Goal: Information Seeking & Learning: Learn about a topic

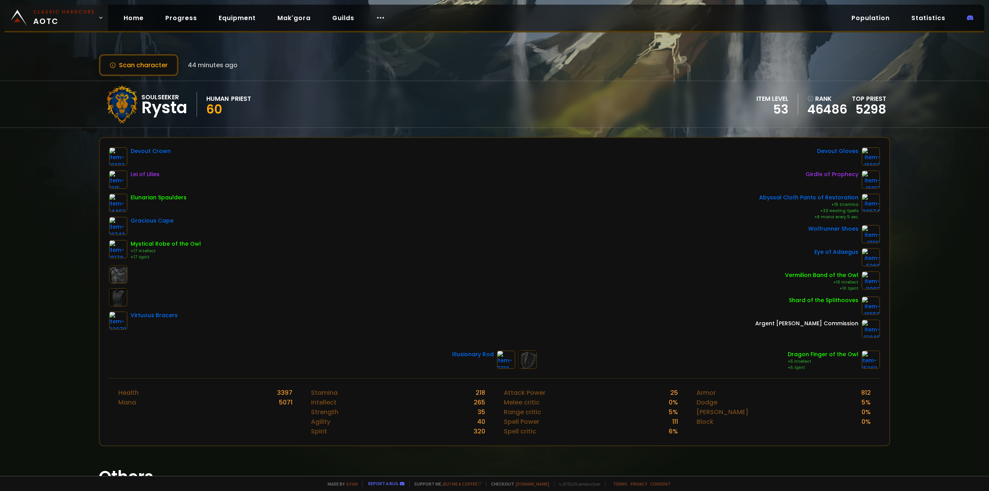
drag, startPoint x: 385, startPoint y: 0, endPoint x: 79, endPoint y: 20, distance: 306.9
click at [79, 20] on span "Classic Hardcore AOTC" at bounding box center [64, 17] width 62 height 19
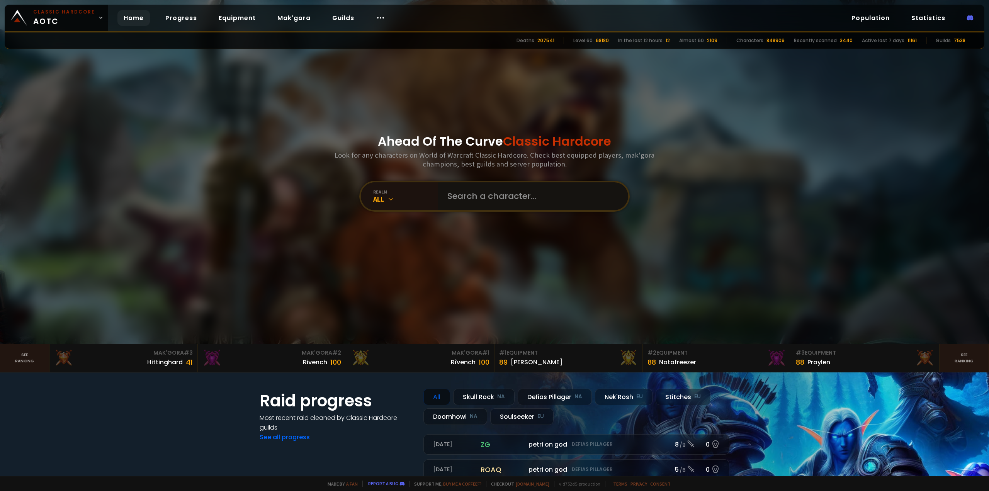
click at [478, 190] on input "text" at bounding box center [531, 196] width 176 height 28
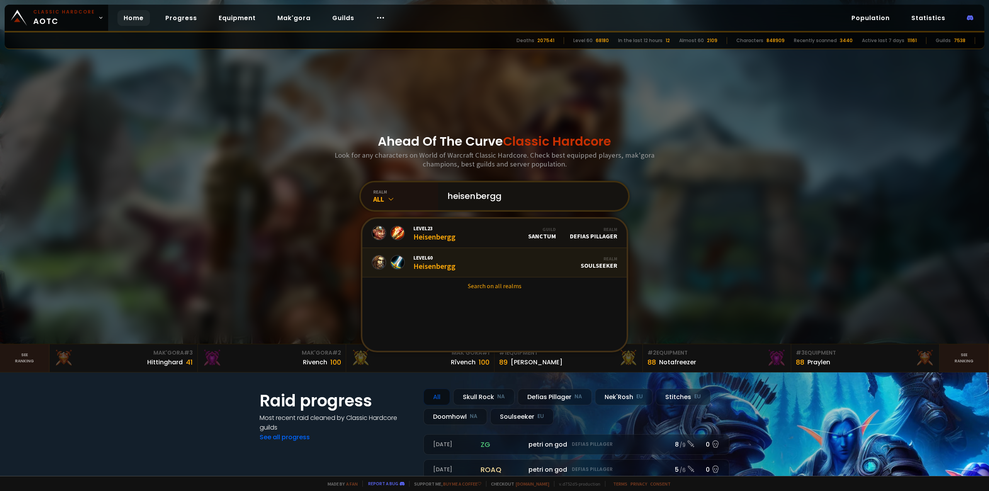
type input "heisenbergg"
click at [464, 256] on link "Level 60 Heisenbergg Realm Soulseeker" at bounding box center [494, 262] width 264 height 29
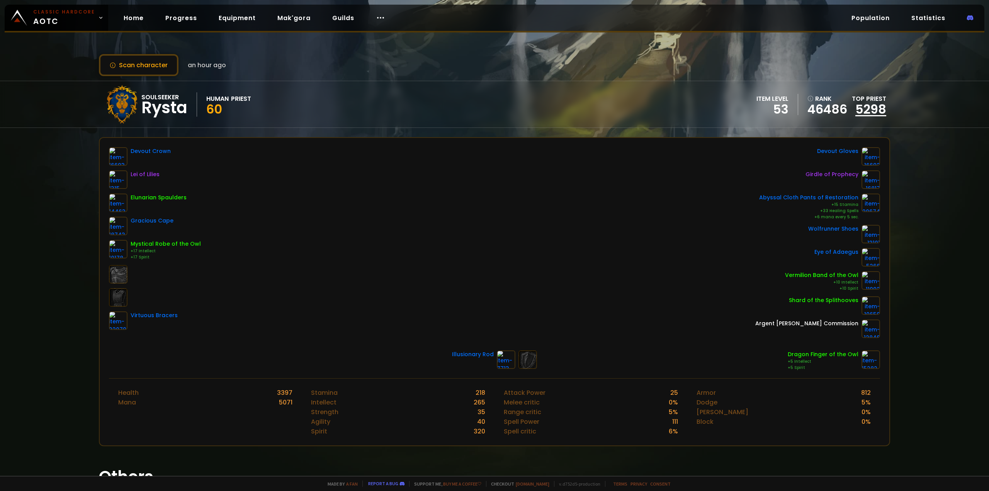
click at [858, 109] on link "5298" at bounding box center [870, 108] width 31 height 17
click at [874, 104] on link "5298" at bounding box center [870, 108] width 31 height 17
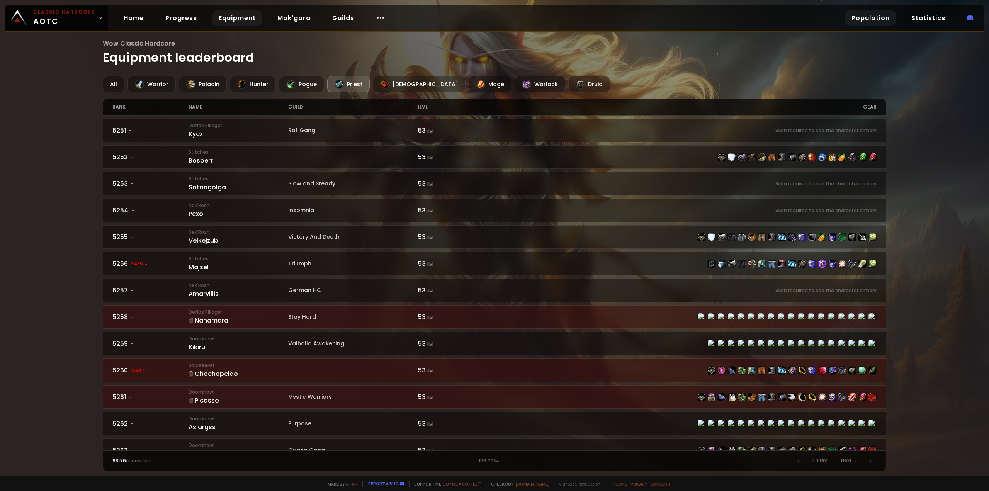
click at [867, 23] on link "Population" at bounding box center [870, 18] width 51 height 16
